Goal: Transaction & Acquisition: Download file/media

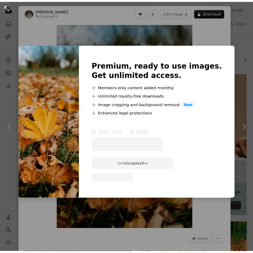
scroll to position [660, 0]
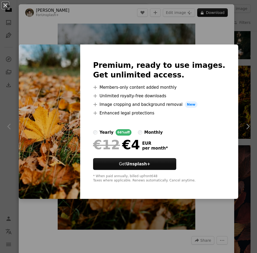
click at [227, 39] on div "An X shape Premium, ready to use images. Get unlimited access. A plus sign Memb…" at bounding box center [128, 126] width 257 height 253
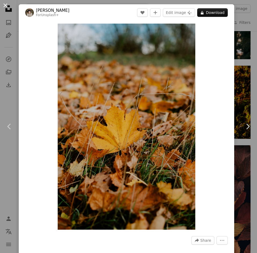
click at [6, 9] on button "An X shape" at bounding box center [5, 5] width 6 height 6
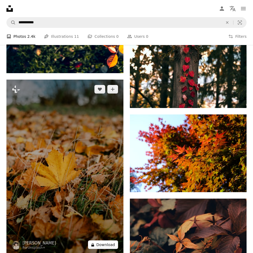
click at [109, 241] on button "A lock Download" at bounding box center [103, 245] width 30 height 9
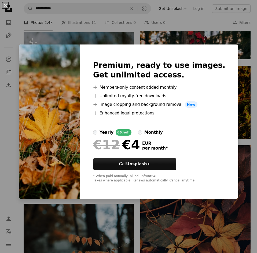
click at [189, 32] on div "An X shape Premium, ready to use images. Get unlimited access. A plus sign Memb…" at bounding box center [128, 126] width 257 height 253
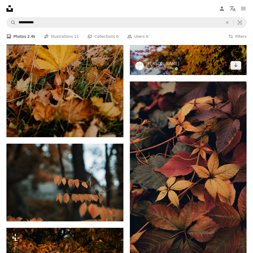
scroll to position [778, 0]
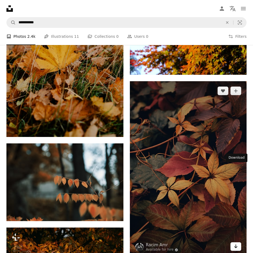
click at [239, 243] on link "Arrow pointing down" at bounding box center [236, 247] width 11 height 9
